Goal: Information Seeking & Learning: Learn about a topic

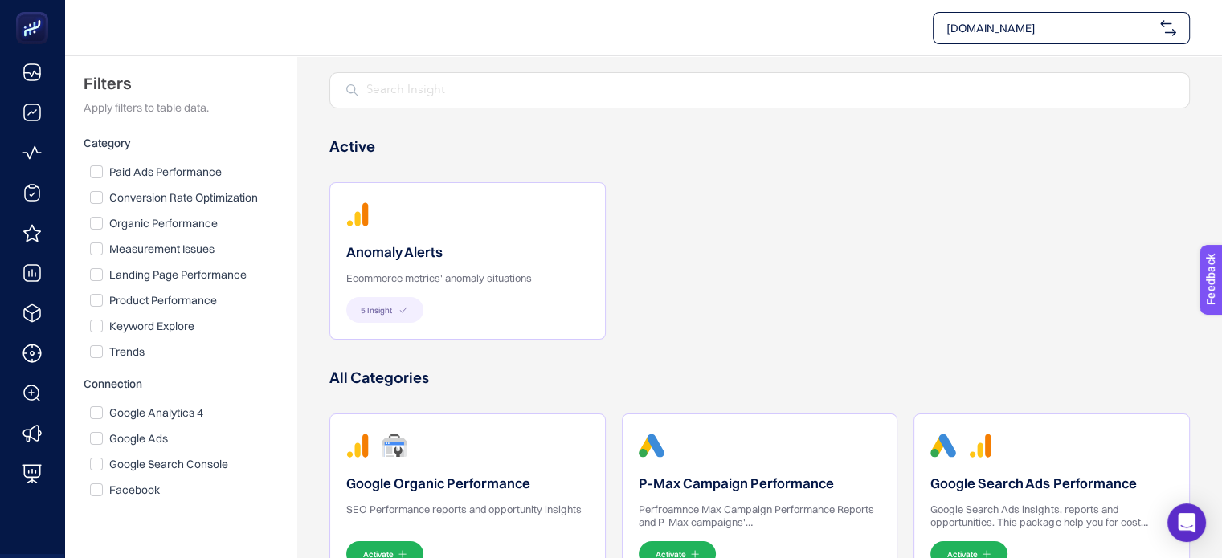
click at [387, 259] on h2 "Anomaly Alerts" at bounding box center [467, 252] width 243 height 19
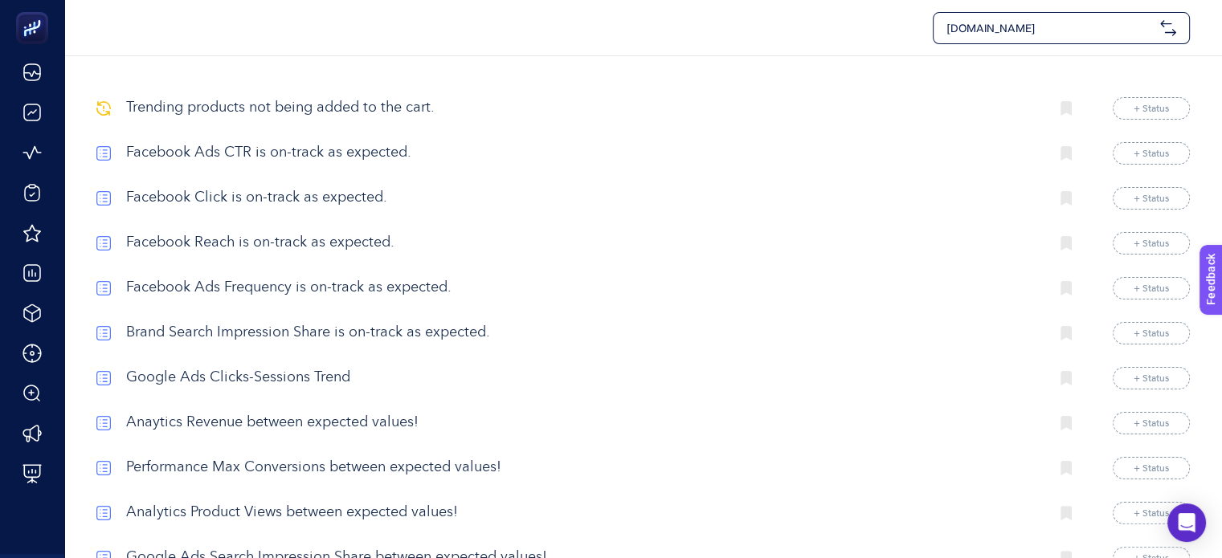
scroll to position [161, 0]
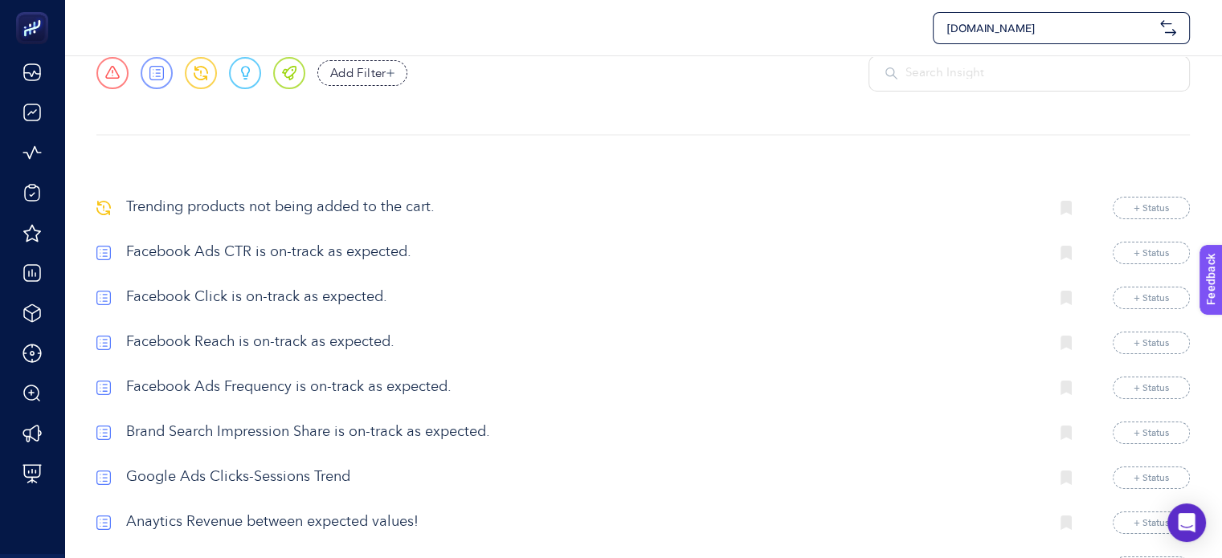
click at [250, 213] on p "Trending products not being added to the cart." at bounding box center [581, 208] width 910 height 22
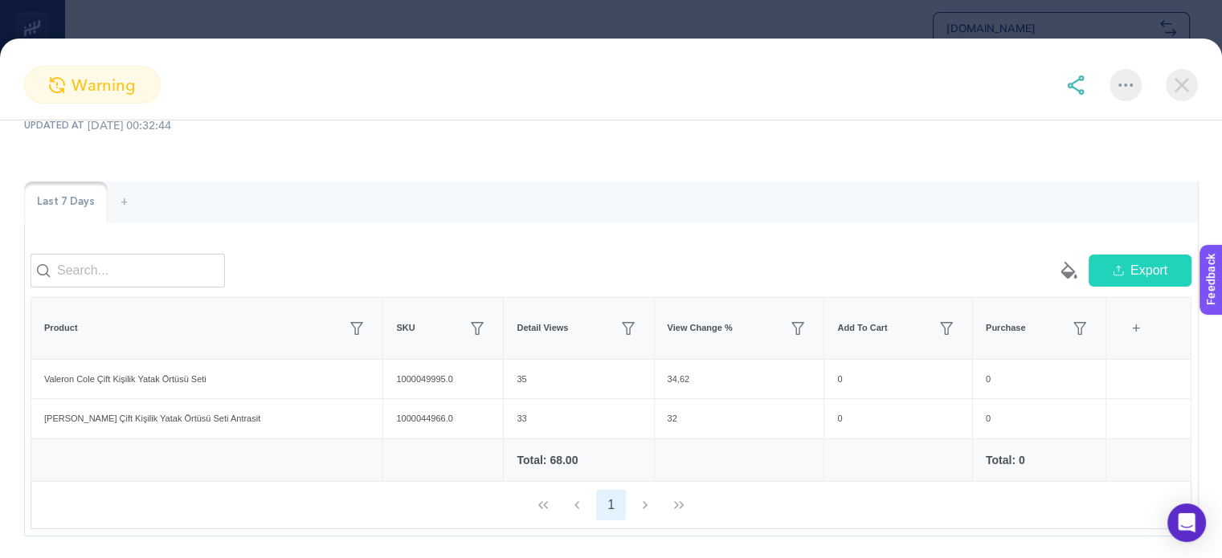
scroll to position [141, 0]
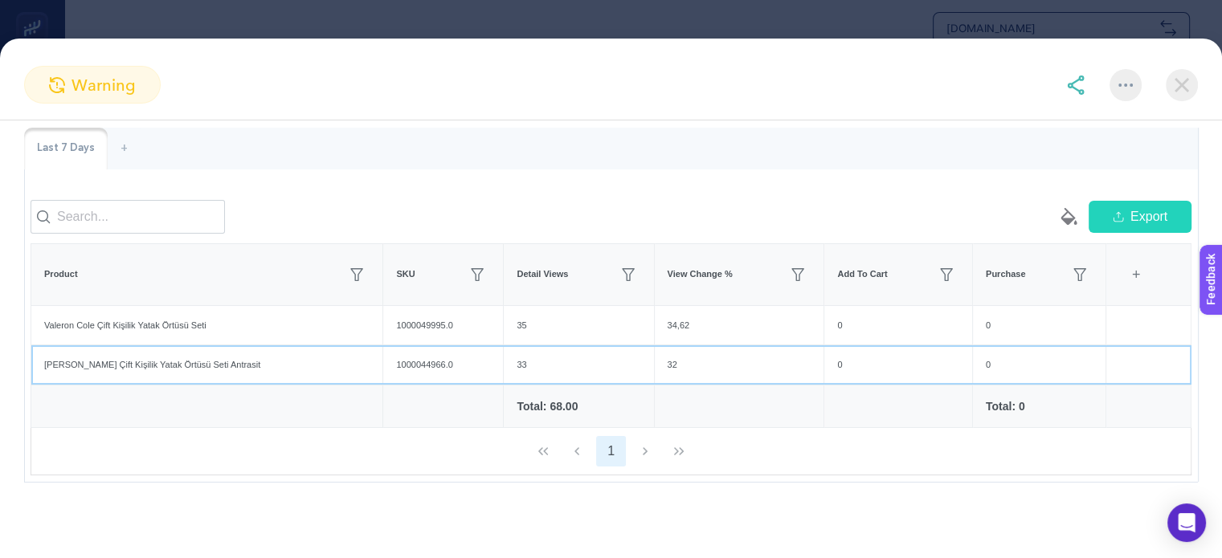
click at [384, 360] on div "1000044966.0" at bounding box center [443, 364] width 120 height 39
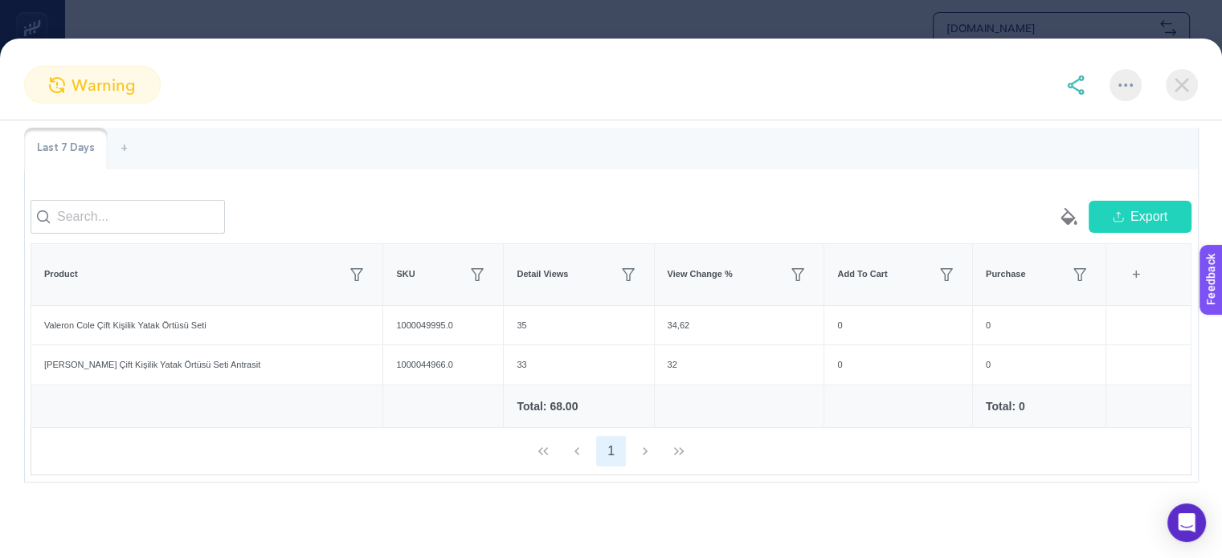
click at [383, 397] on td at bounding box center [443, 406] width 120 height 43
click at [1171, 83] on img at bounding box center [1181, 85] width 32 height 32
